Goal: Transaction & Acquisition: Download file/media

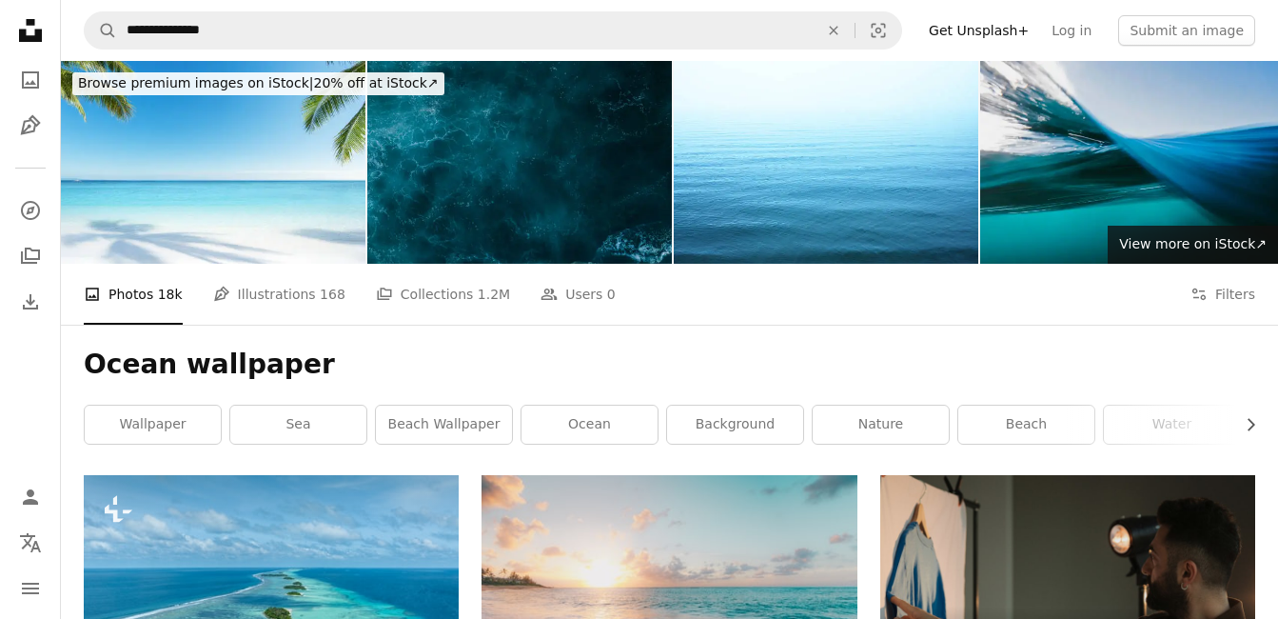
scroll to position [11689, 0]
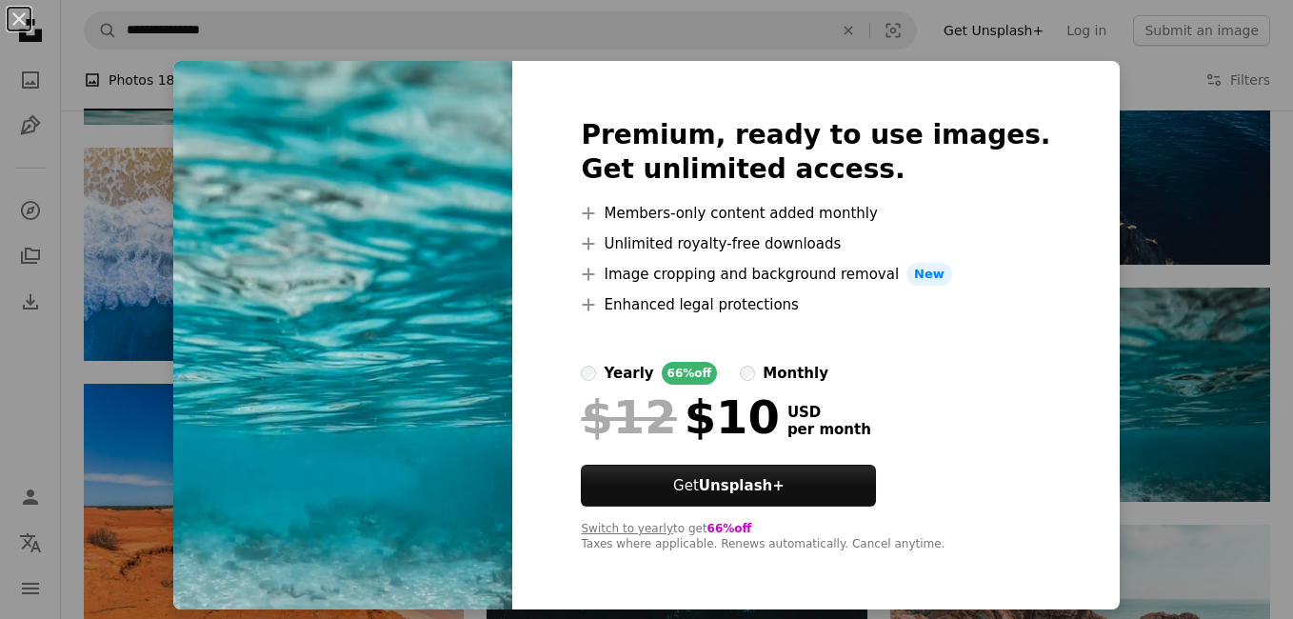
click at [634, 363] on label "yearly 66% off" at bounding box center [649, 373] width 136 height 23
click at [31, 361] on div "An X shape Premium, ready to use images. Get unlimited access. A plus sign Memb…" at bounding box center [646, 309] width 1293 height 619
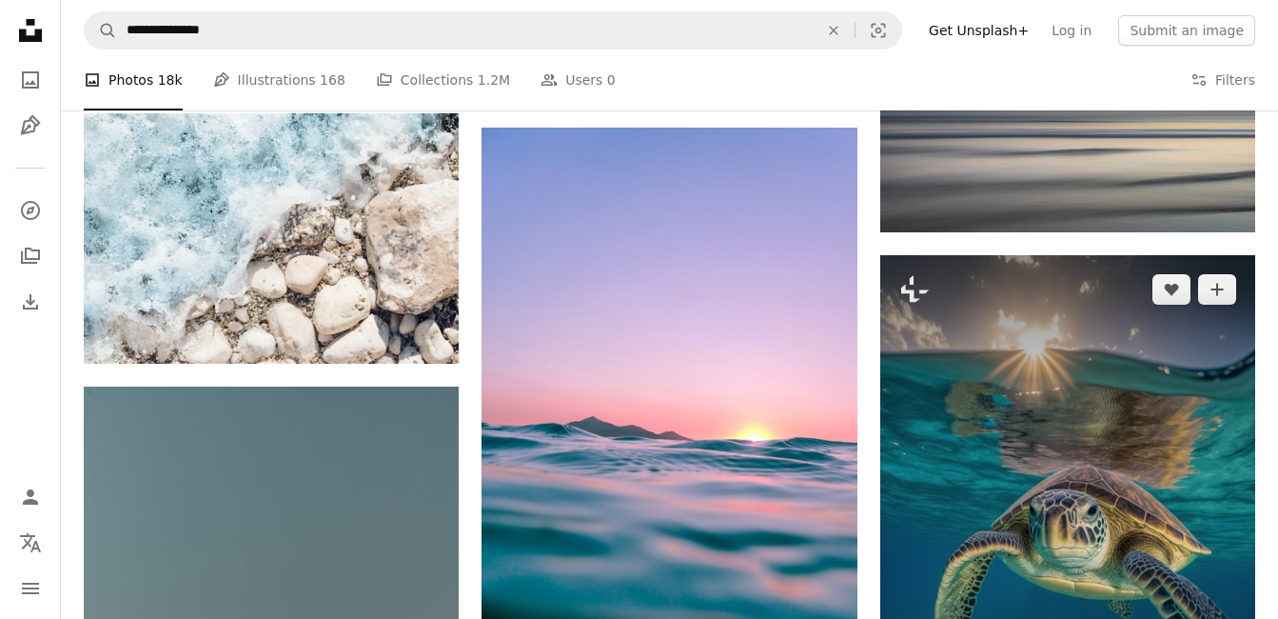
scroll to position [12310, 0]
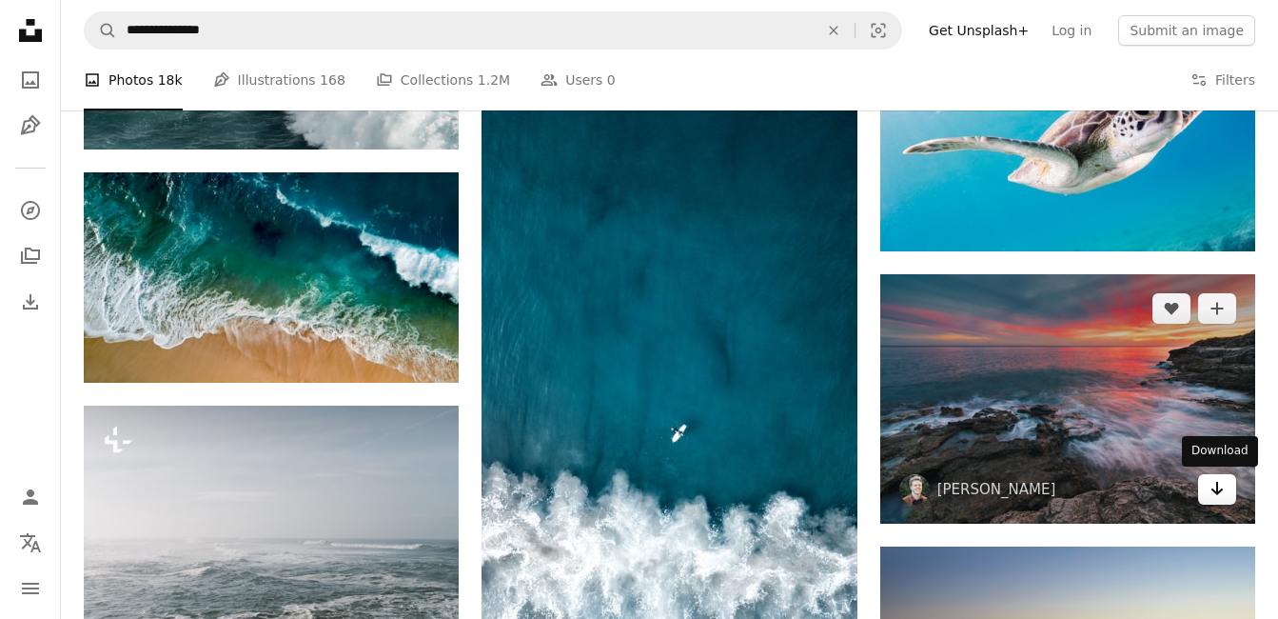
click at [1215, 499] on icon "Arrow pointing down" at bounding box center [1217, 488] width 15 height 23
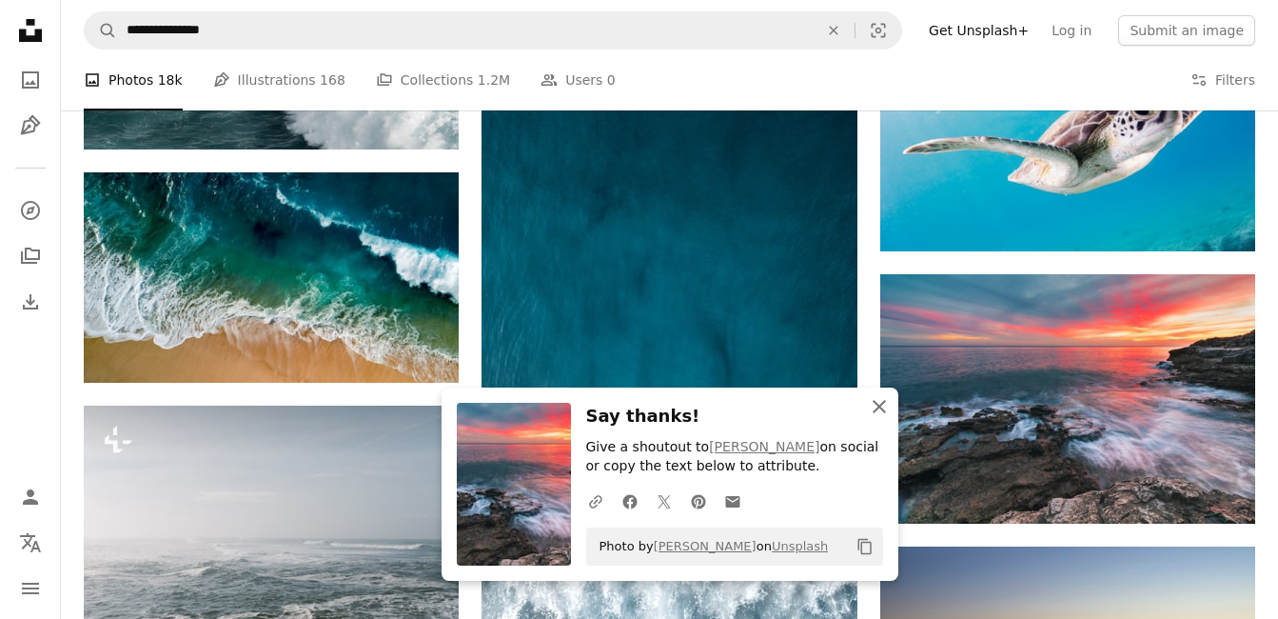
click at [880, 399] on icon "An X shape" at bounding box center [879, 406] width 23 height 23
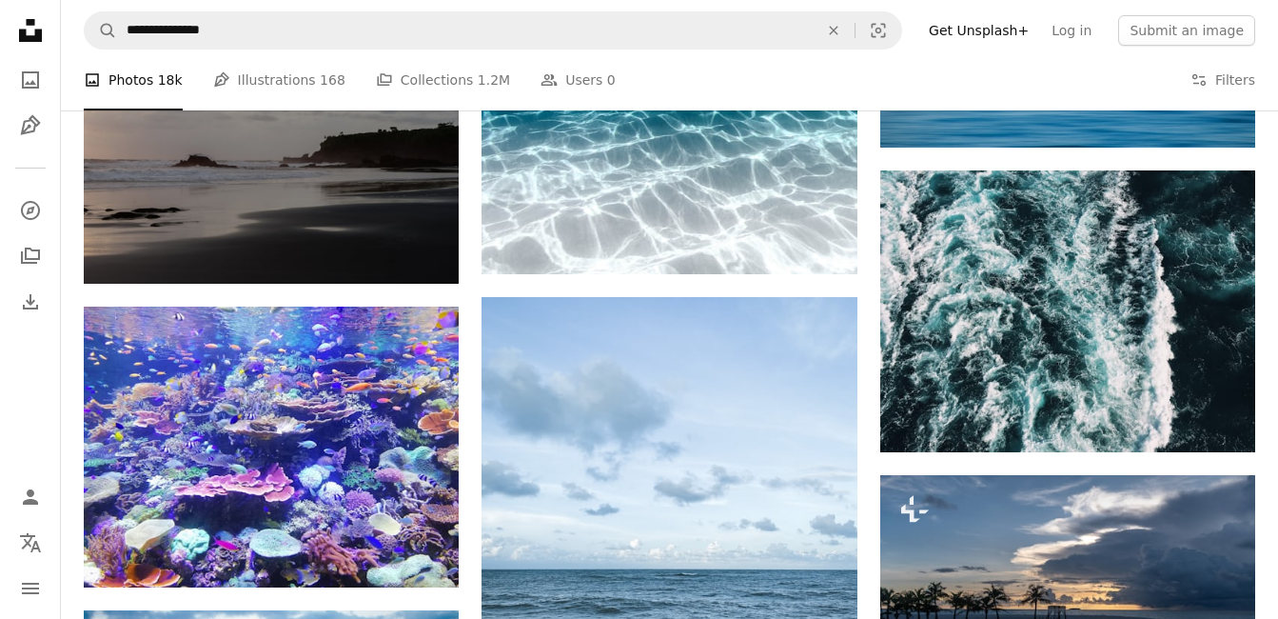
scroll to position [13840, 0]
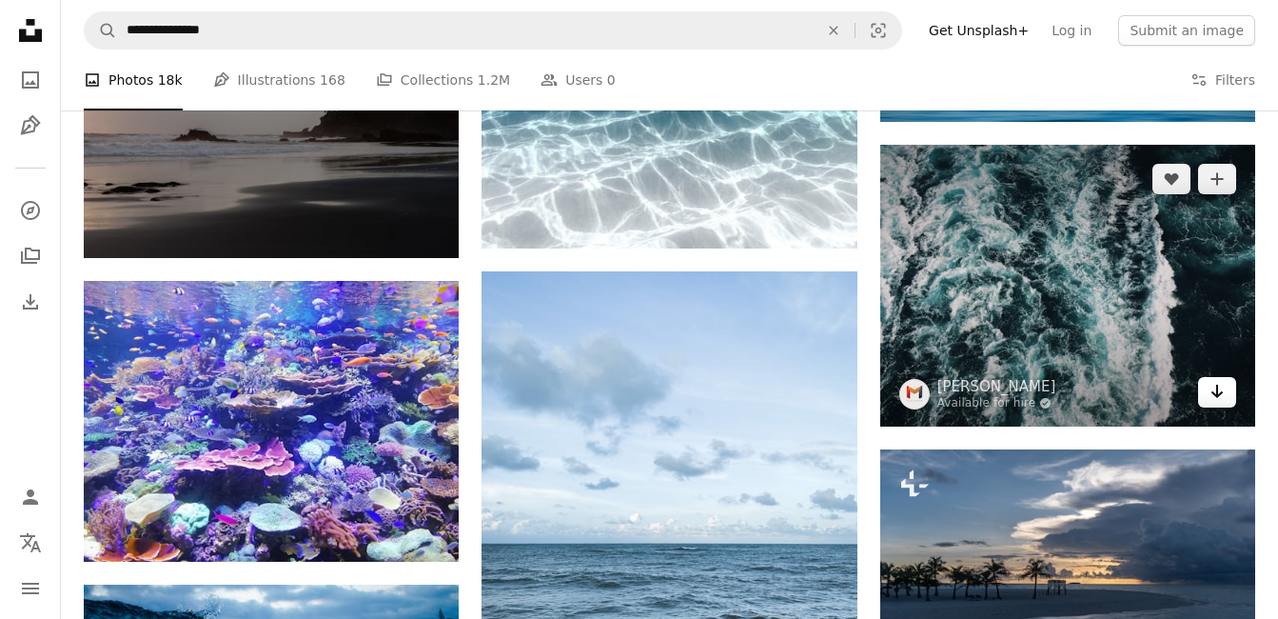
click at [1222, 391] on icon "Download" at bounding box center [1218, 391] width 12 height 13
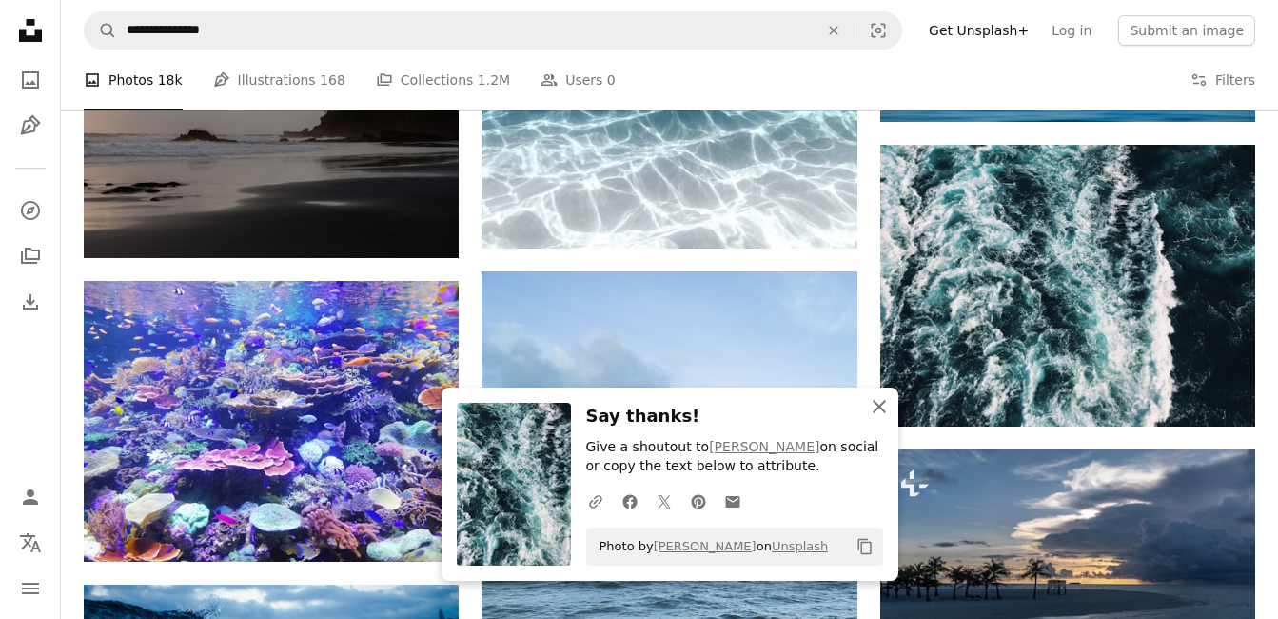
click at [877, 401] on icon "An X shape" at bounding box center [879, 406] width 23 height 23
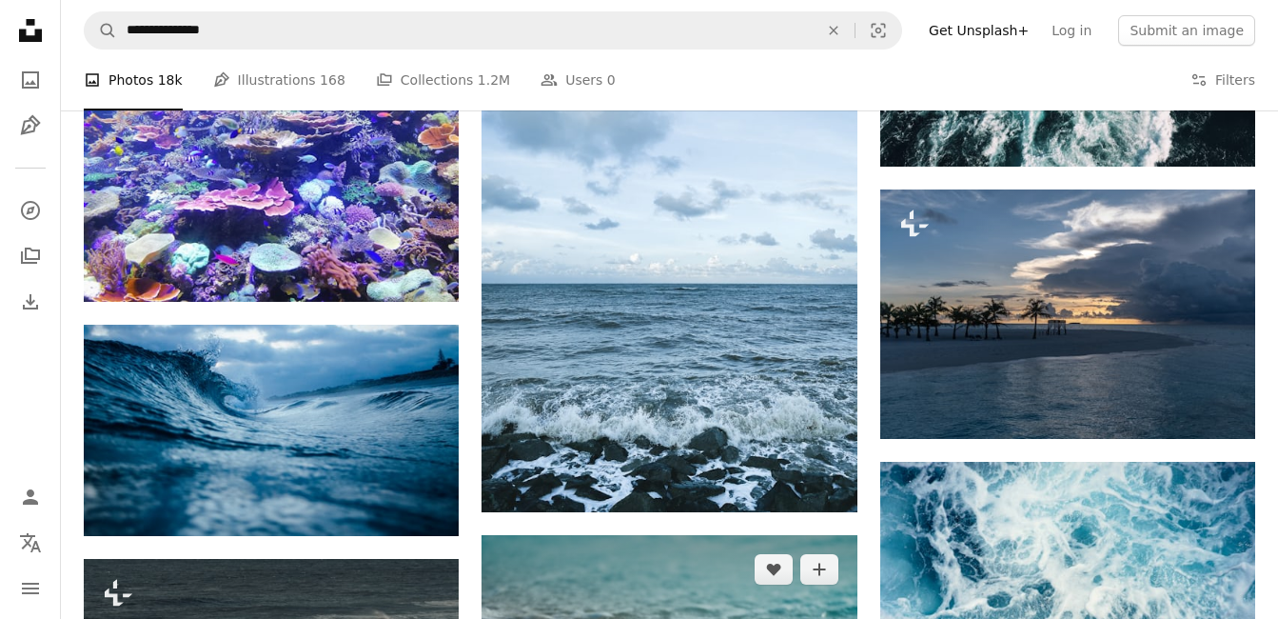
scroll to position [14214, 0]
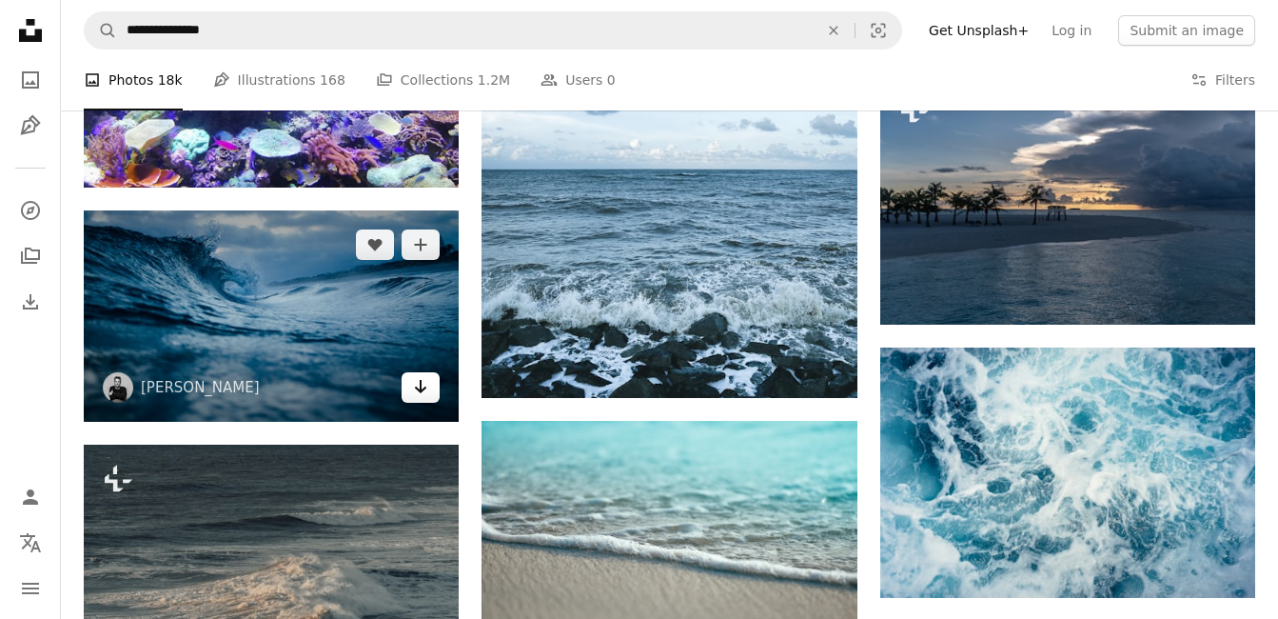
click at [420, 398] on icon "Arrow pointing down" at bounding box center [420, 386] width 15 height 23
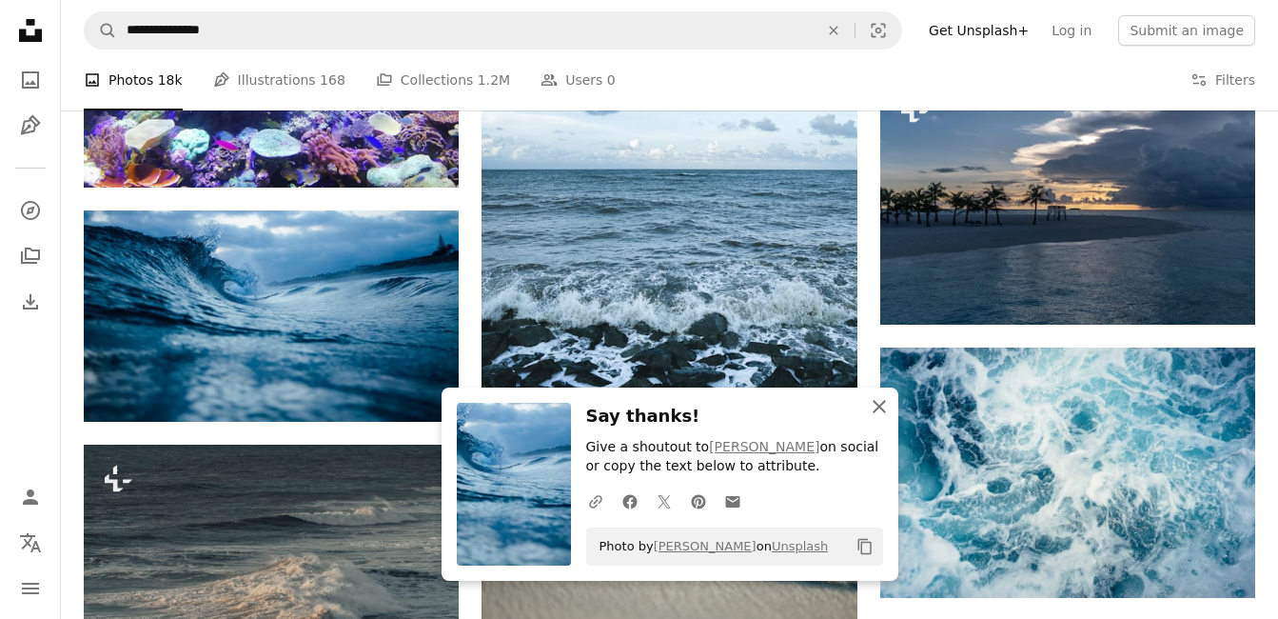
click at [876, 404] on icon "button" at bounding box center [879, 406] width 13 height 13
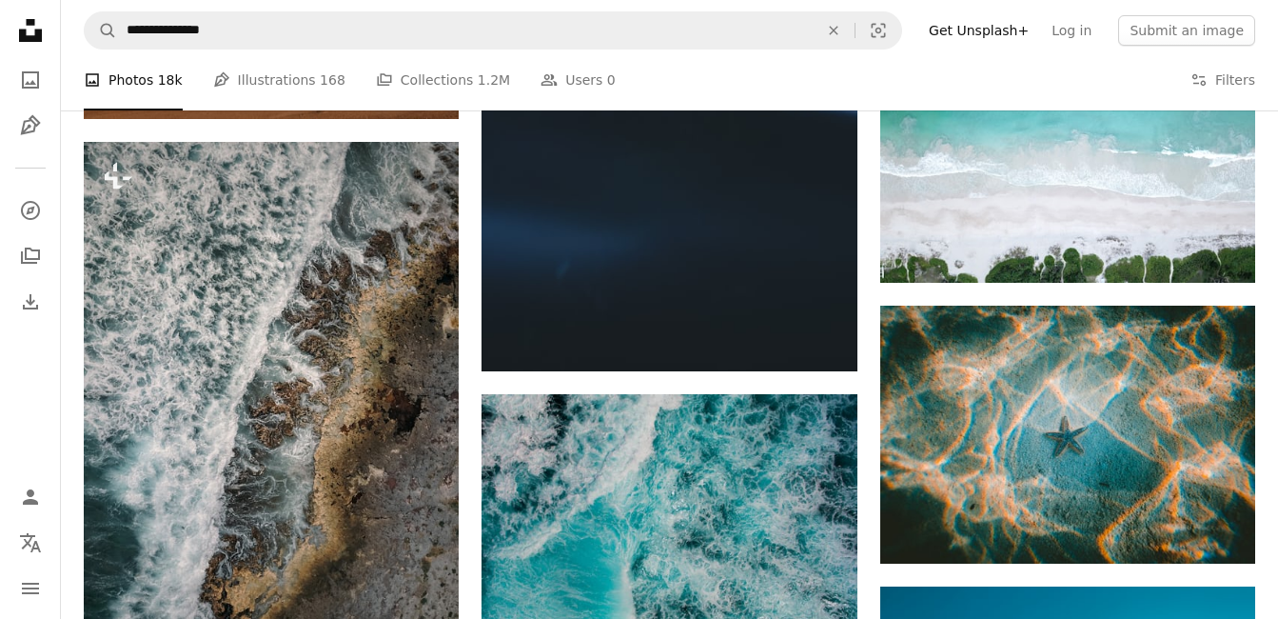
scroll to position [15280, 0]
